Goal: Task Accomplishment & Management: Manage account settings

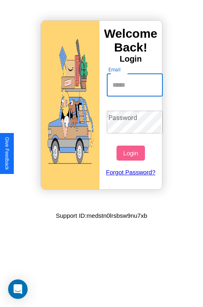
click at [135, 85] on input "Email" at bounding box center [135, 85] width 56 height 23
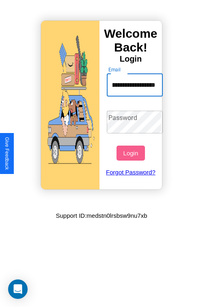
scroll to position [0, 38]
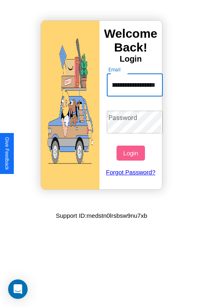
type input "**********"
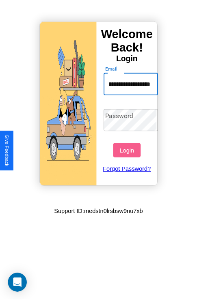
scroll to position [0, 0]
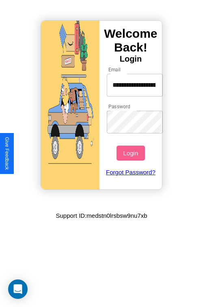
click at [131, 153] on button "Login" at bounding box center [130, 152] width 28 height 15
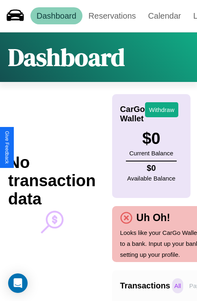
click at [177, 285] on p "All" at bounding box center [177, 285] width 11 height 15
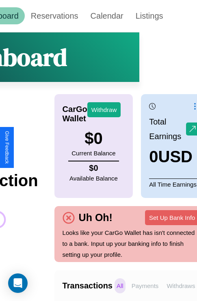
click at [180, 285] on p "Withdraws" at bounding box center [180, 285] width 32 height 15
click at [145, 285] on p "Payments" at bounding box center [144, 285] width 31 height 15
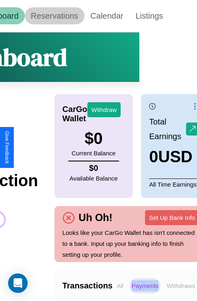
click at [54, 16] on link "Reservations" at bounding box center [55, 15] width 60 height 17
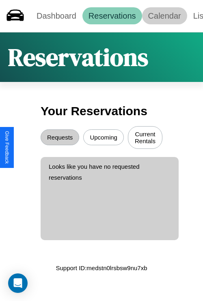
click at [164, 16] on link "Calendar" at bounding box center [164, 15] width 45 height 17
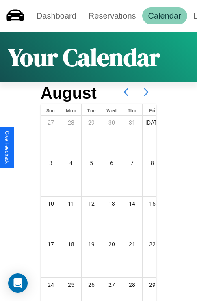
click at [146, 92] on icon at bounding box center [146, 92] width 20 height 20
